Goal: Transaction & Acquisition: Obtain resource

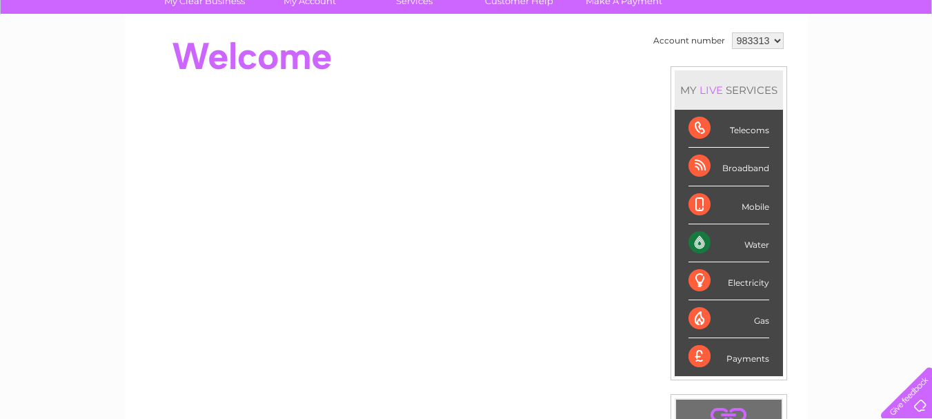
scroll to position [92, 0]
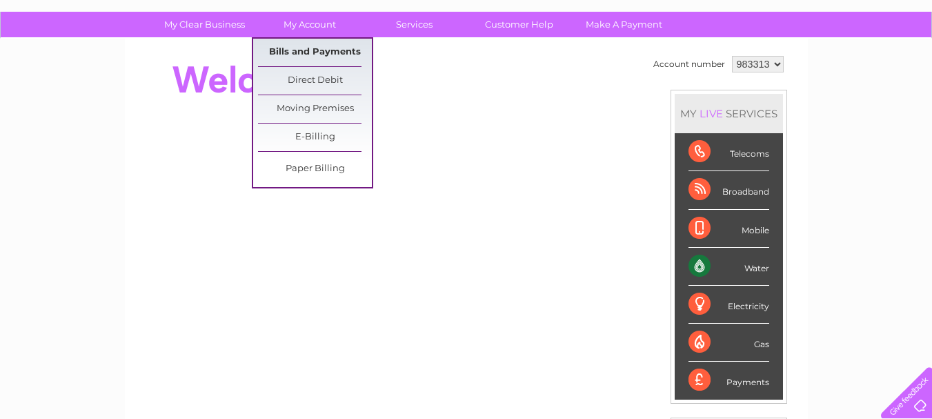
click at [297, 48] on link "Bills and Payments" at bounding box center [315, 53] width 114 height 28
click at [306, 53] on link "Bills and Payments" at bounding box center [315, 53] width 114 height 28
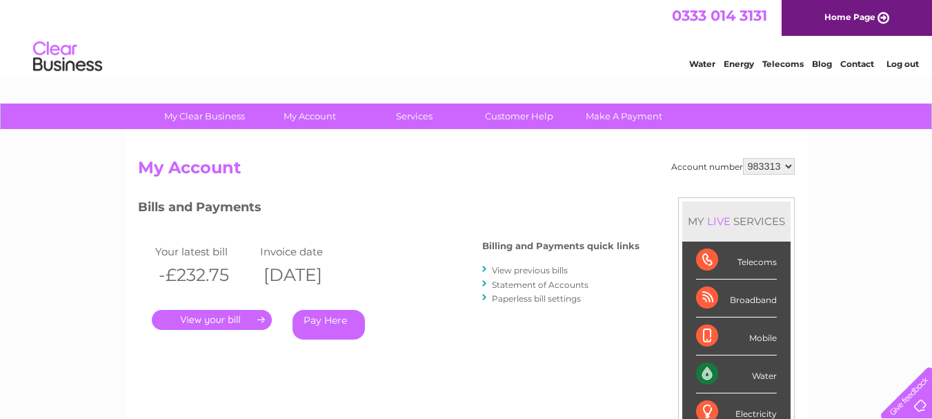
click at [236, 314] on link "." at bounding box center [212, 320] width 120 height 20
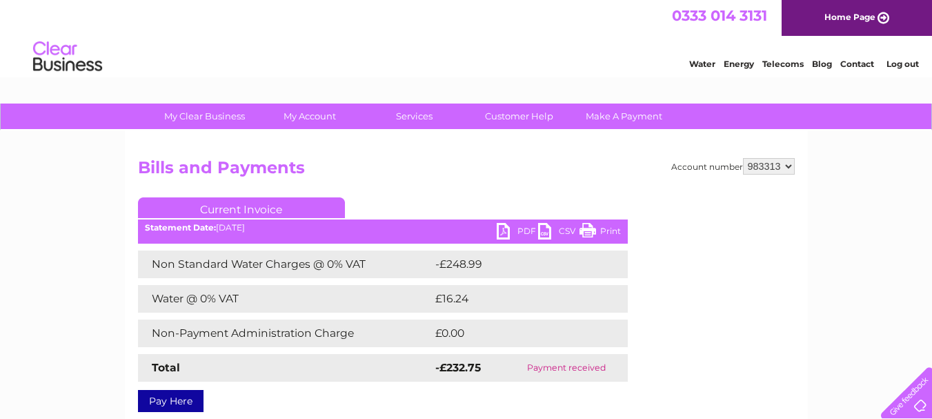
click at [505, 227] on link "PDF" at bounding box center [517, 233] width 41 height 20
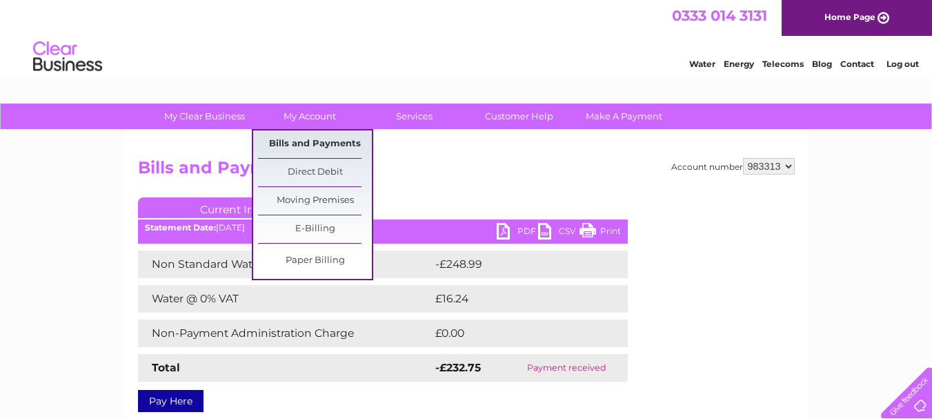
click at [293, 139] on link "Bills and Payments" at bounding box center [315, 144] width 114 height 28
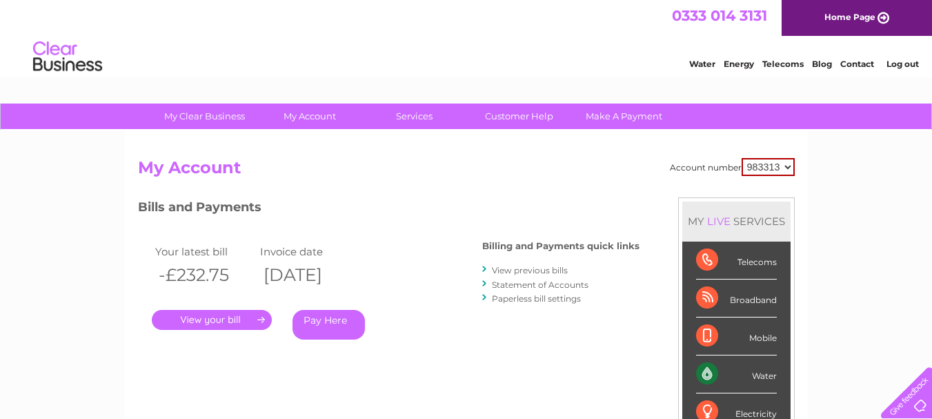
click at [505, 273] on link "View previous bills" at bounding box center [530, 270] width 76 height 10
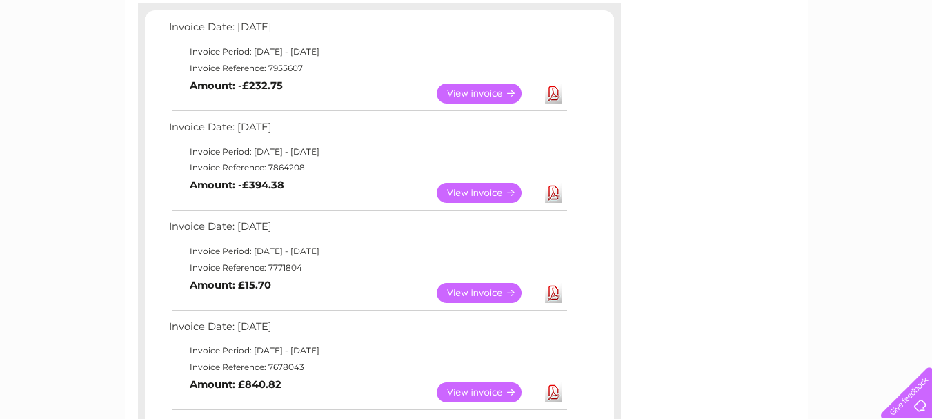
scroll to position [253, 0]
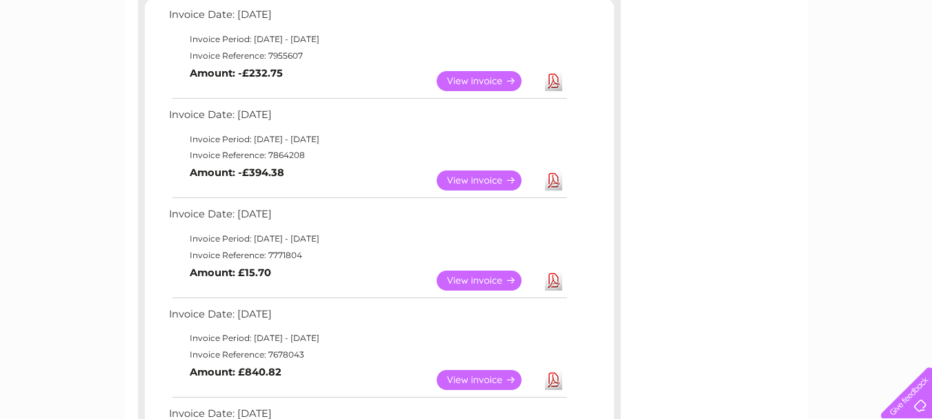
click at [472, 282] on link "View" at bounding box center [487, 281] width 101 height 20
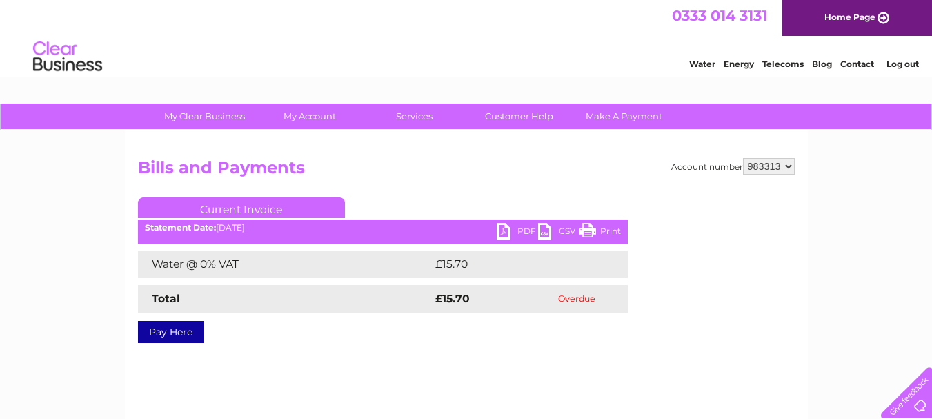
click at [506, 229] on link "PDF" at bounding box center [517, 233] width 41 height 20
